Goal: Communication & Community: Answer question/provide support

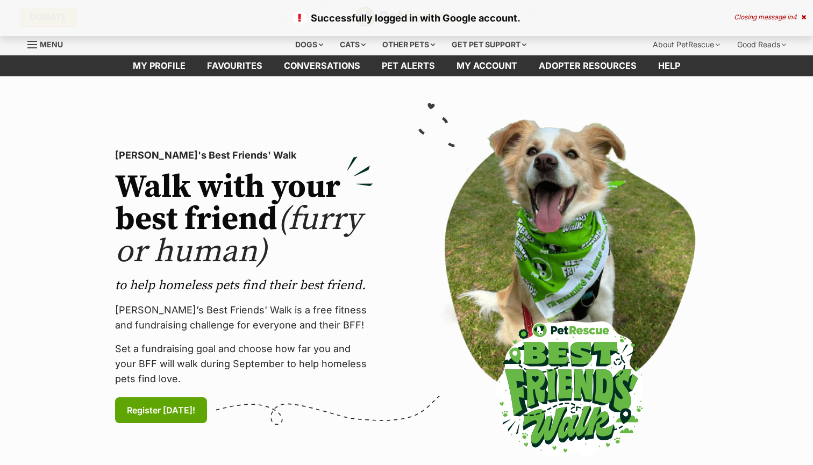
click at [797, 18] on div "Closing message in 4" at bounding box center [770, 17] width 72 height 8
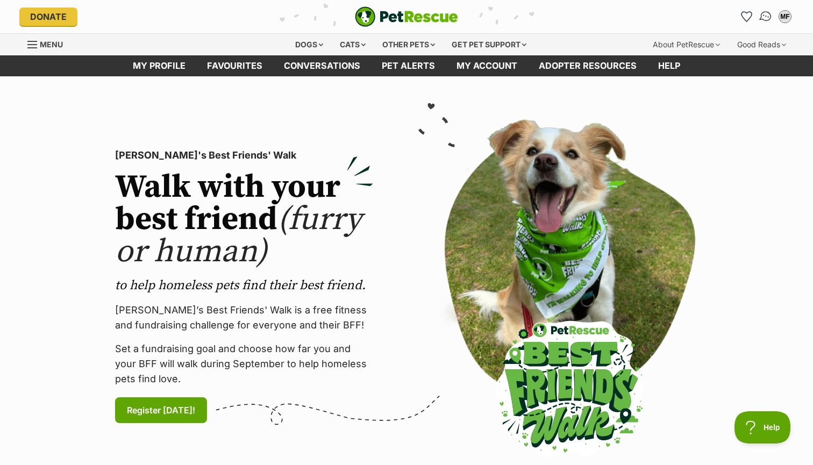
click at [758, 13] on link "Conversations" at bounding box center [766, 16] width 22 height 22
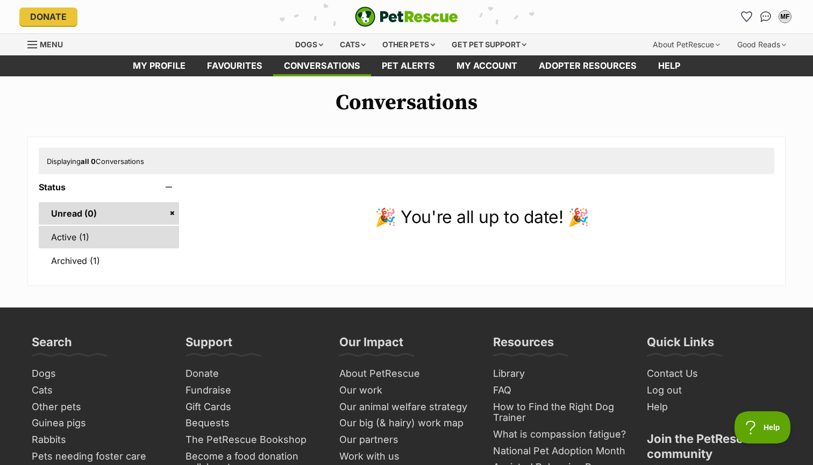
click at [143, 228] on link "Active (1)" at bounding box center [109, 237] width 140 height 23
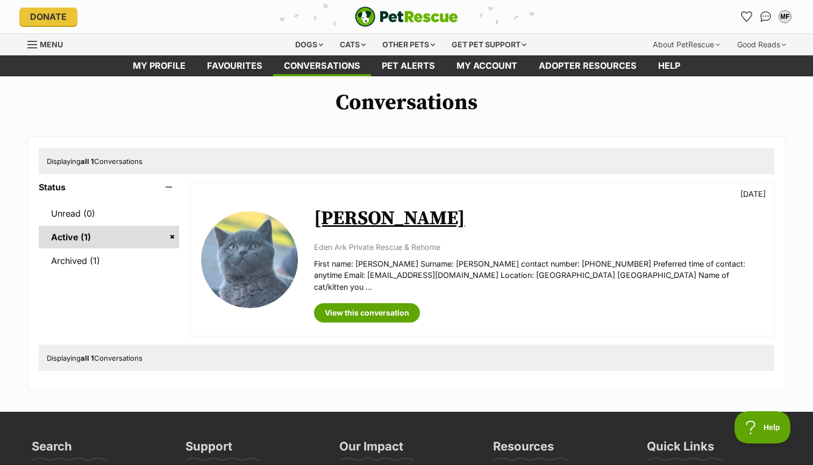
click at [344, 215] on link "[PERSON_NAME]" at bounding box center [389, 219] width 151 height 24
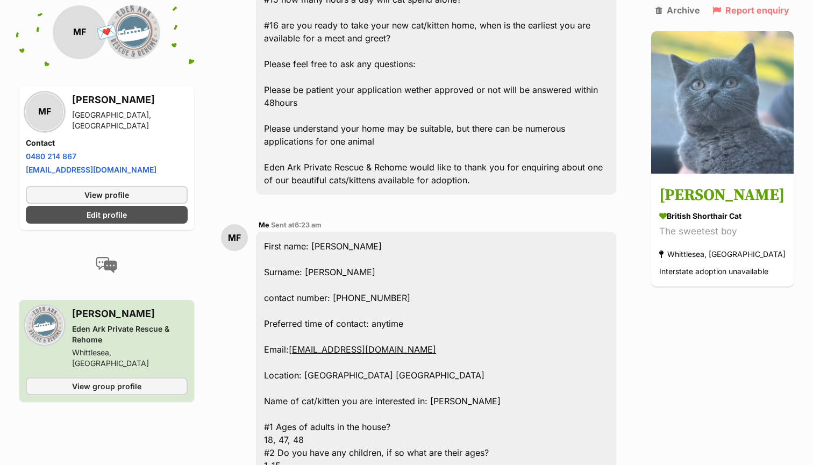
scroll to position [1788, 0]
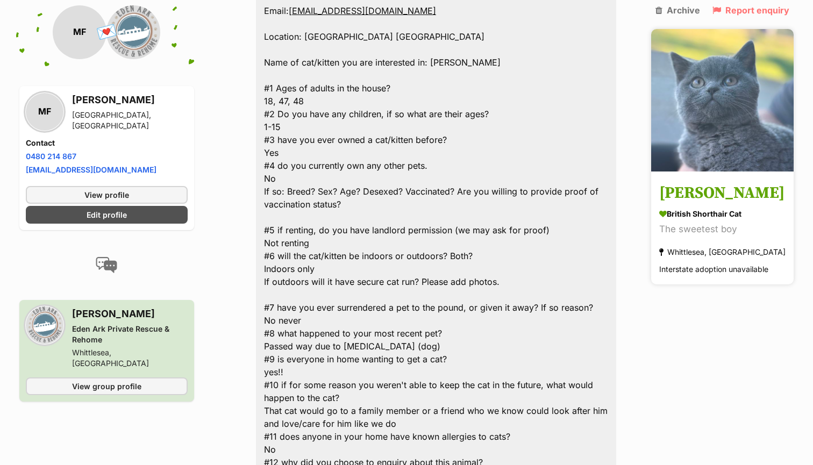
click at [689, 174] on link "Taylor British Shorthair Cat The sweetest boy Whittlesea, VIC Interstate adopti…" at bounding box center [722, 229] width 143 height 111
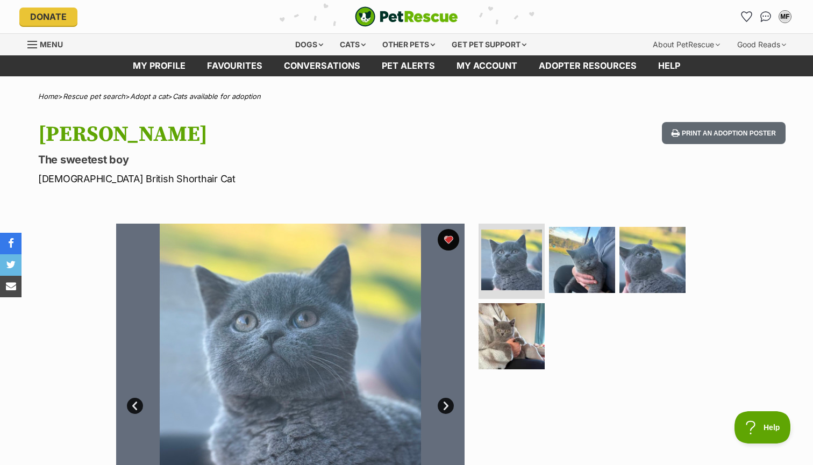
drag, startPoint x: 0, startPoint y: 0, endPoint x: 529, endPoint y: 127, distance: 543.9
click at [529, 127] on div "Taylor The sweetest boy Male British Shorthair Cat Print an adoption poster" at bounding box center [406, 154] width 791 height 64
